Goal: Task Accomplishment & Management: Manage account settings

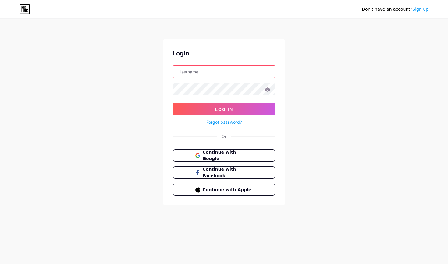
type input "[EMAIL_ADDRESS][DOMAIN_NAME]"
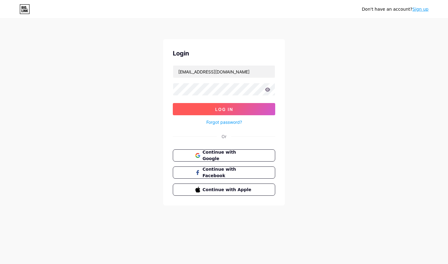
click at [241, 110] on button "Log In" at bounding box center [224, 109] width 102 height 12
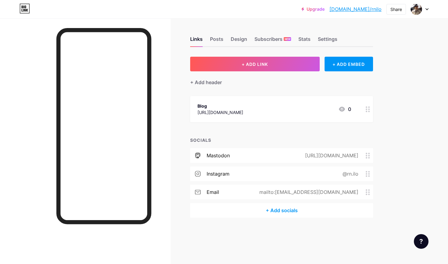
click at [424, 8] on div at bounding box center [420, 9] width 18 height 11
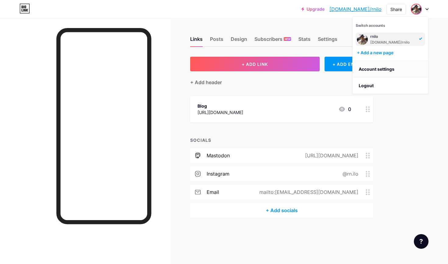
click at [376, 69] on link "Account settings" at bounding box center [390, 69] width 76 height 16
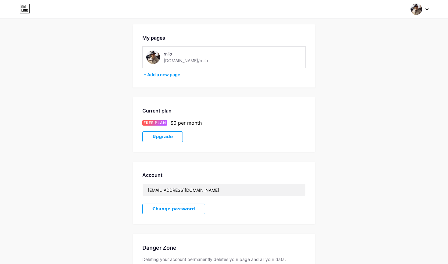
scroll to position [19, 0]
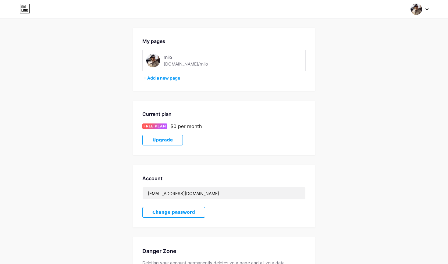
click at [425, 10] on div at bounding box center [420, 9] width 18 height 11
click at [370, 84] on li "Logout" at bounding box center [390, 85] width 76 height 16
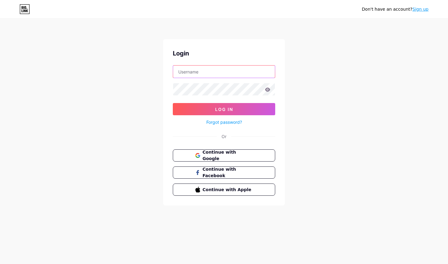
type input "[EMAIL_ADDRESS][DOMAIN_NAME]"
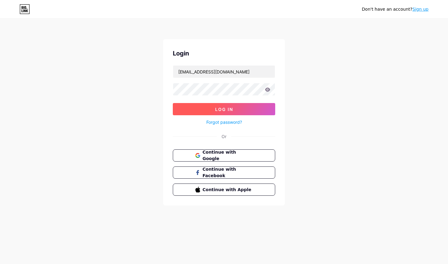
click at [240, 106] on button "Log In" at bounding box center [224, 109] width 102 height 12
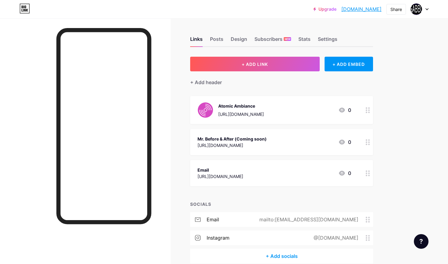
click at [426, 9] on icon at bounding box center [427, 10] width 2 height 2
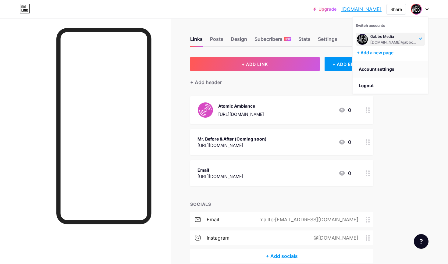
click at [374, 69] on link "Account settings" at bounding box center [390, 69] width 76 height 16
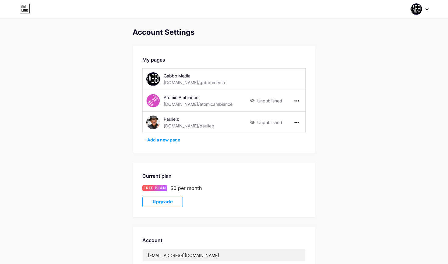
click at [427, 9] on icon at bounding box center [427, 10] width 2 height 2
click at [375, 87] on li "Logout" at bounding box center [390, 85] width 76 height 16
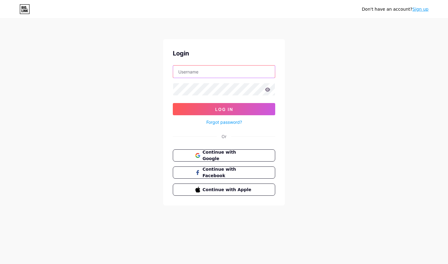
type input "[EMAIL_ADDRESS][DOMAIN_NAME]"
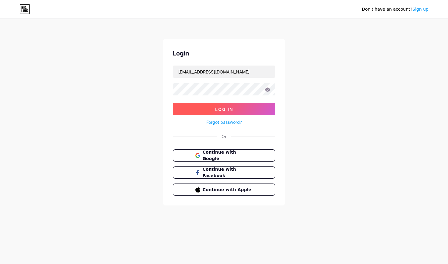
click at [236, 111] on button "Log In" at bounding box center [224, 109] width 102 height 12
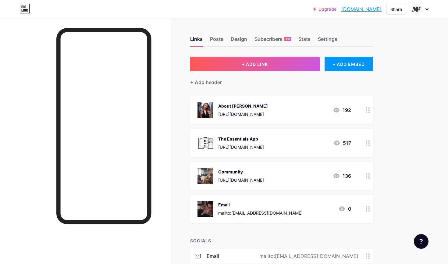
click at [298, 112] on div "About [PERSON_NAME] [URL][DOMAIN_NAME] 192" at bounding box center [274, 110] width 154 height 16
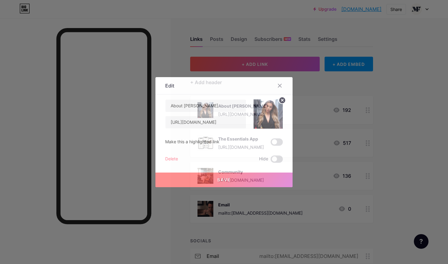
click at [172, 159] on div "Delete" at bounding box center [171, 158] width 13 height 7
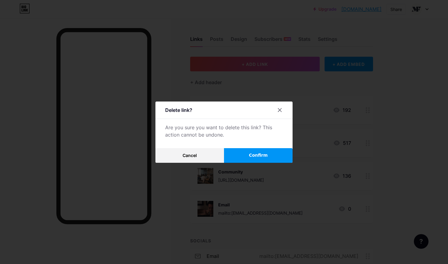
click at [256, 155] on span "Confirm" at bounding box center [258, 155] width 19 height 6
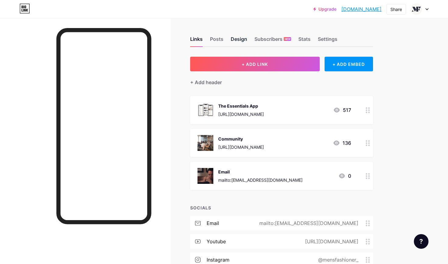
click at [239, 41] on div "Design" at bounding box center [239, 40] width 16 height 11
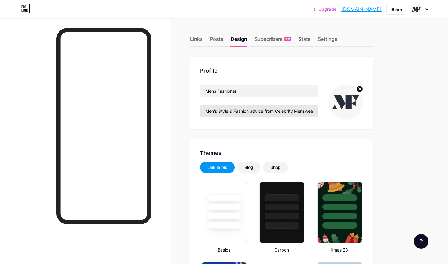
type input "#f7f9fb"
type input "#edbf49"
type input "#000000"
click at [282, 112] on input "Men's Style & Fashion advice from Celebrity Menswear Stylist, [PERSON_NAME]." at bounding box center [259, 111] width 118 height 12
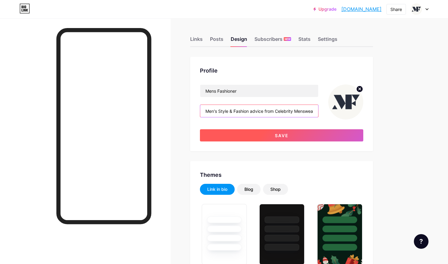
type input "Men's Style & Fashion advice from Celebrity Menswear Stylists."
click at [277, 134] on span "Save" at bounding box center [282, 135] width 14 height 5
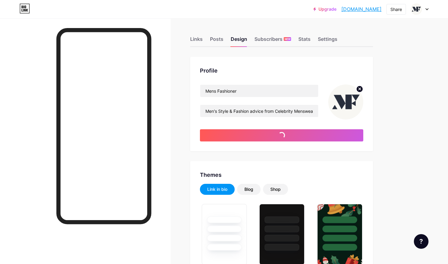
type input "#f7f9fb"
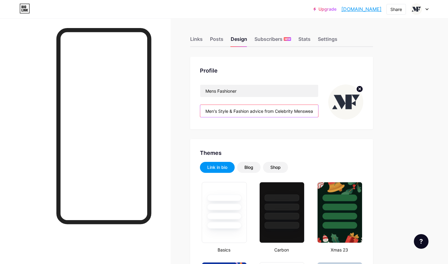
drag, startPoint x: 264, startPoint y: 110, endPoint x: 363, endPoint y: 109, distance: 99.0
click at [363, 109] on div "Profile Mens Fashioner Men's Style & Fashion advice from Celebrity Menswear Sty…" at bounding box center [281, 93] width 183 height 72
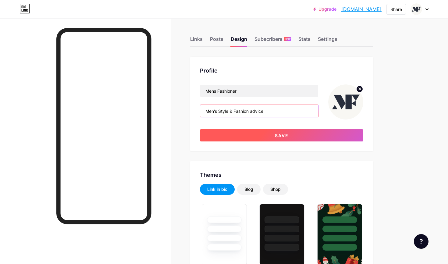
type input "Men's Style & Fashion advice"
click at [319, 135] on button "Save" at bounding box center [281, 135] width 163 height 12
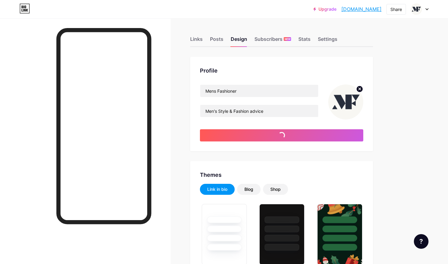
type input "#f7f9fb"
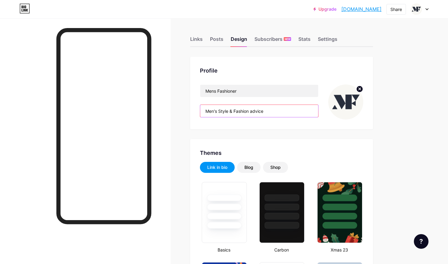
click at [252, 111] on input "Men's Style & Fashion advice" at bounding box center [259, 111] width 118 height 12
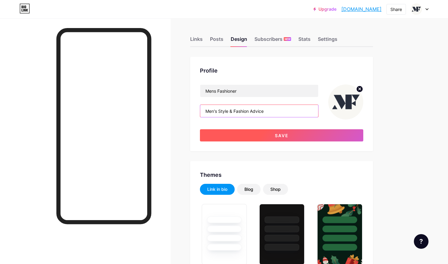
type input "Men's Style & Fashion Advice"
click at [271, 133] on button "Save" at bounding box center [281, 135] width 163 height 12
type input "#f7f9fb"
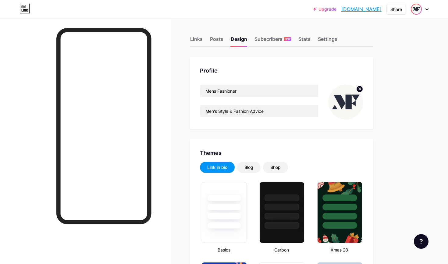
click at [416, 9] on img at bounding box center [416, 9] width 10 height 10
click at [377, 70] on link "Account settings" at bounding box center [390, 69] width 76 height 16
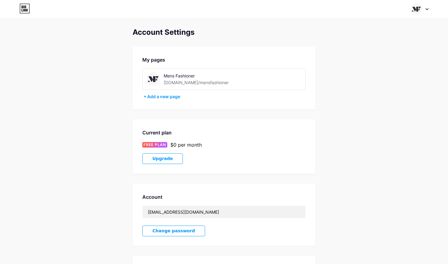
click at [425, 8] on icon at bounding box center [426, 9] width 3 height 2
click at [367, 87] on li "Logout" at bounding box center [390, 85] width 76 height 16
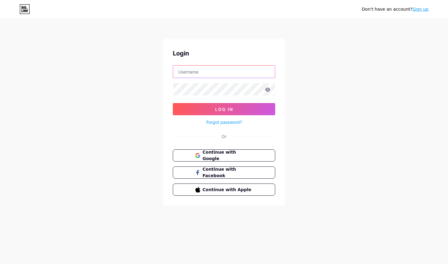
type input "[EMAIL_ADDRESS][DOMAIN_NAME]"
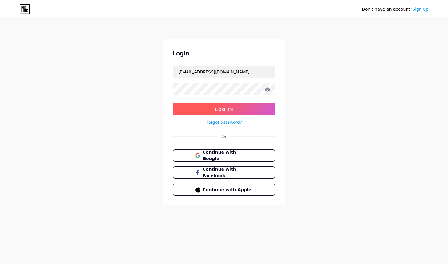
click at [232, 111] on span "Log In" at bounding box center [224, 109] width 18 height 5
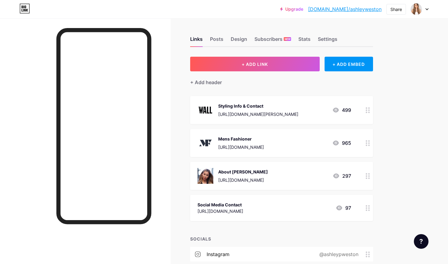
click at [425, 9] on div at bounding box center [420, 9] width 18 height 11
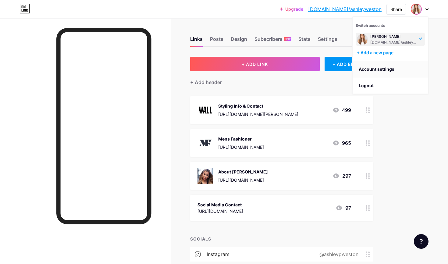
click at [374, 69] on link "Account settings" at bounding box center [390, 69] width 76 height 16
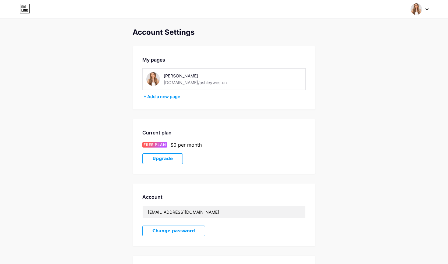
click at [423, 9] on div at bounding box center [420, 9] width 18 height 11
click at [368, 88] on li "Logout" at bounding box center [390, 85] width 76 height 16
